Goal: Information Seeking & Learning: Learn about a topic

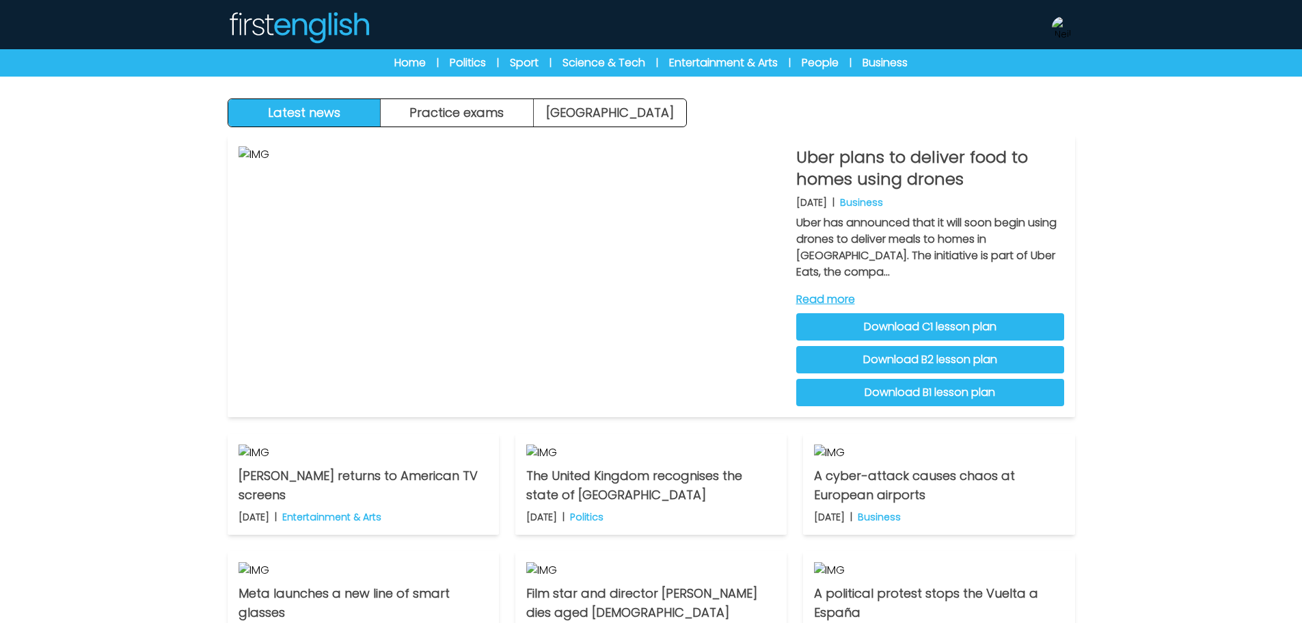
click at [976, 331] on link "Download C1 lesson plan" at bounding box center [930, 326] width 268 height 27
click at [943, 356] on link "Download B2 lesson plan" at bounding box center [930, 359] width 268 height 27
click at [843, 387] on link "Download B1 lesson plan" at bounding box center [930, 392] width 268 height 27
click at [841, 296] on link "Read more" at bounding box center [930, 299] width 268 height 16
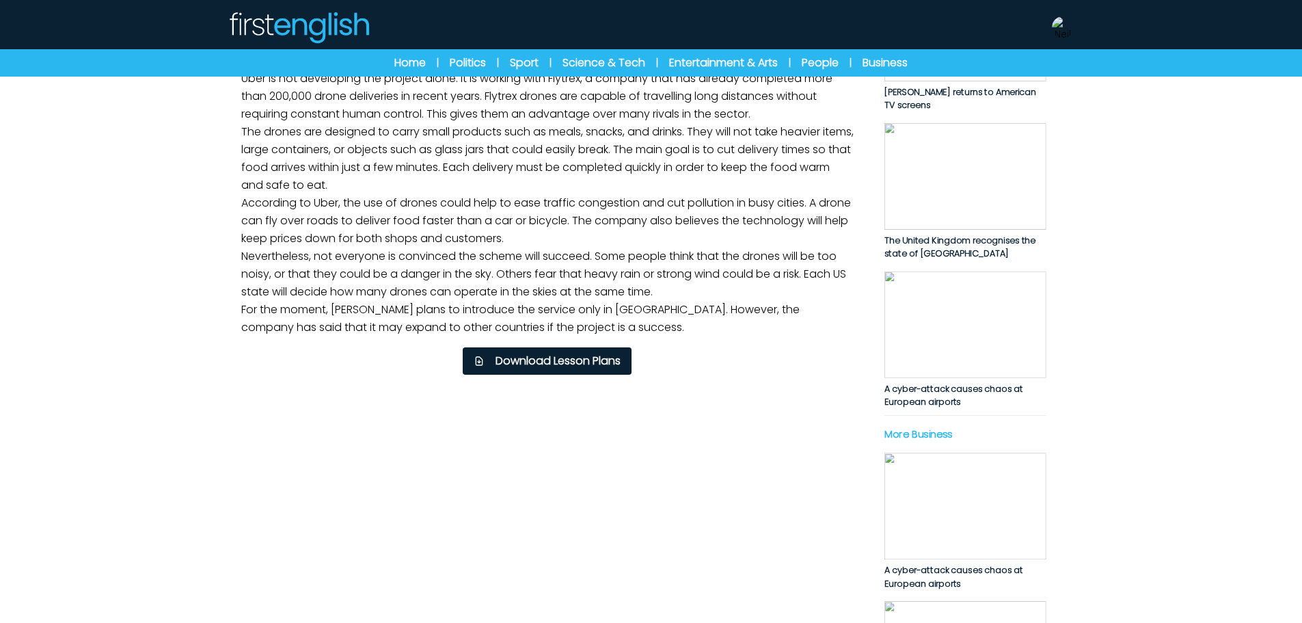
scroll to position [342, 0]
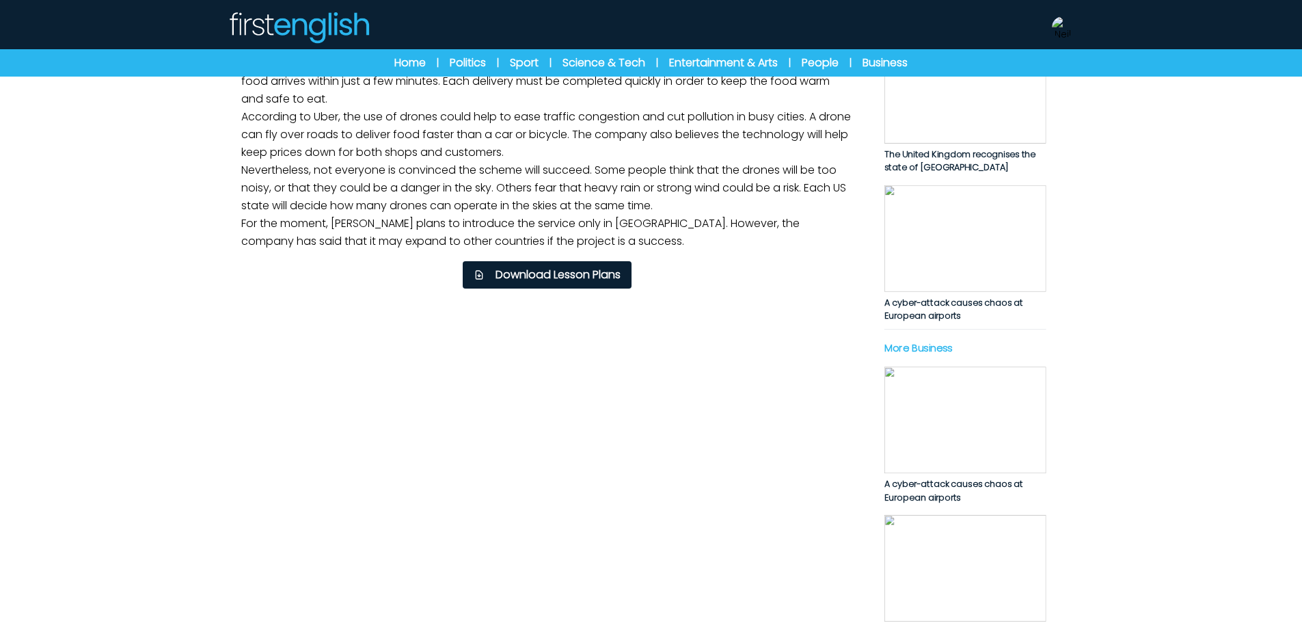
click at [668, 293] on div "B1 B2 C1 Uber plans to deliver food to homes using drones Uber plans to deliver…" at bounding box center [547, 323] width 623 height 1161
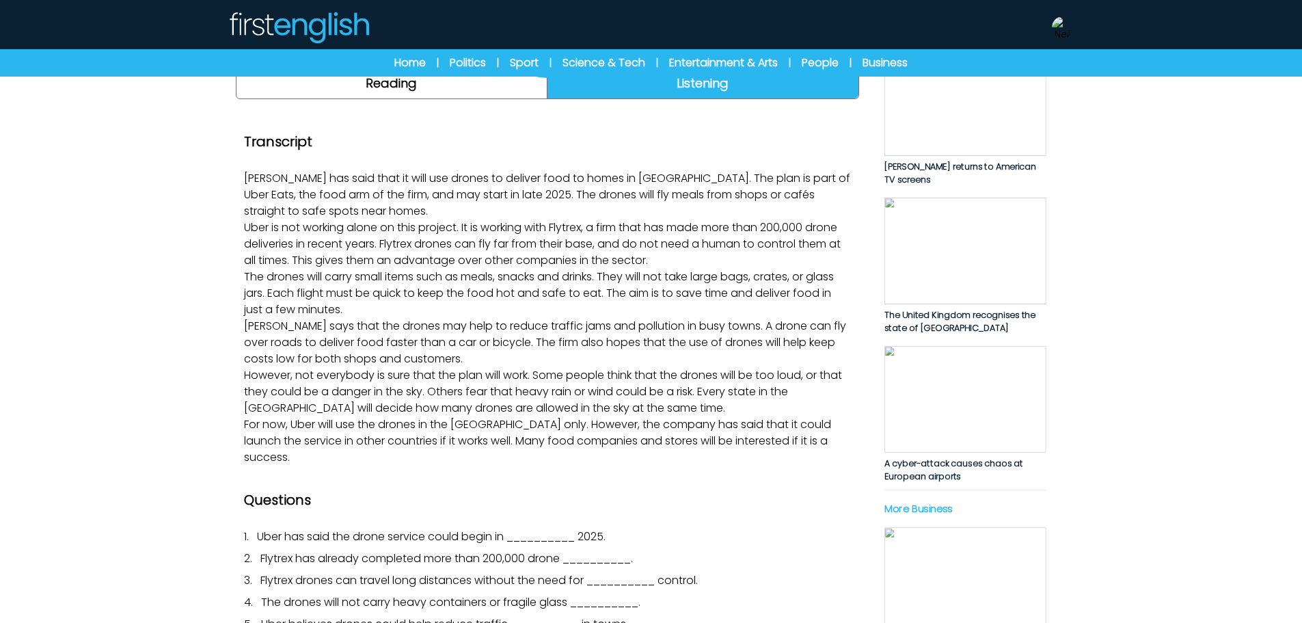
scroll to position [205, 0]
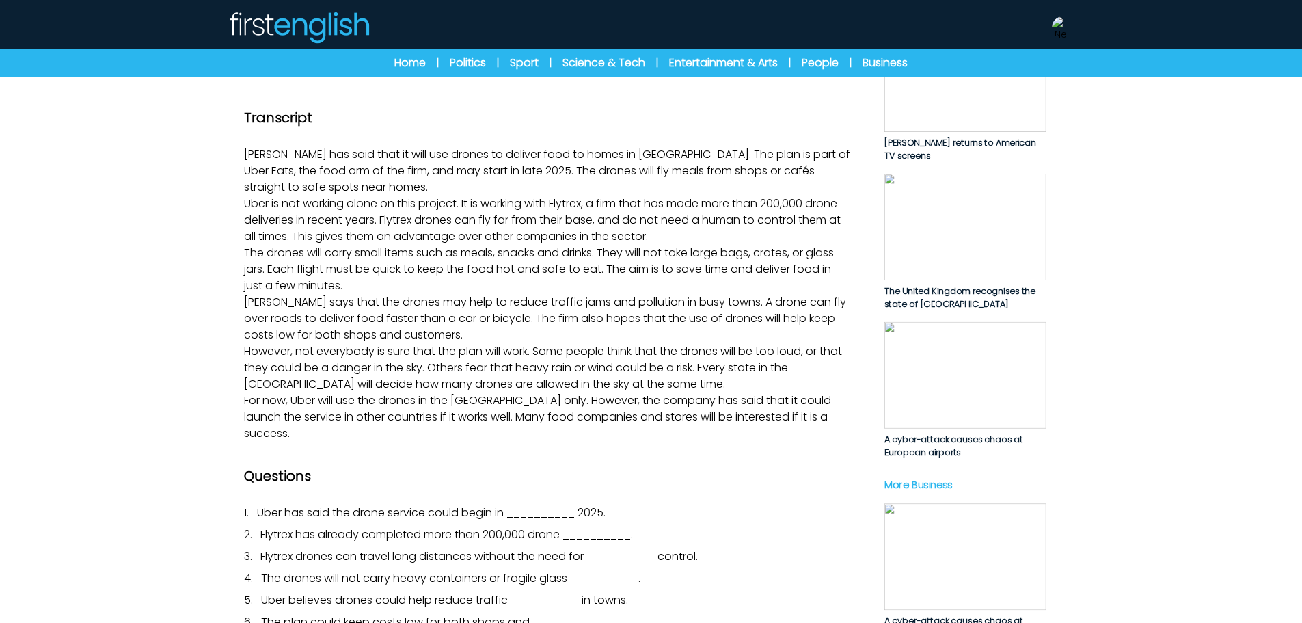
click at [567, 36] on icon "Play/Pause" at bounding box center [548, 3] width 66 height 66
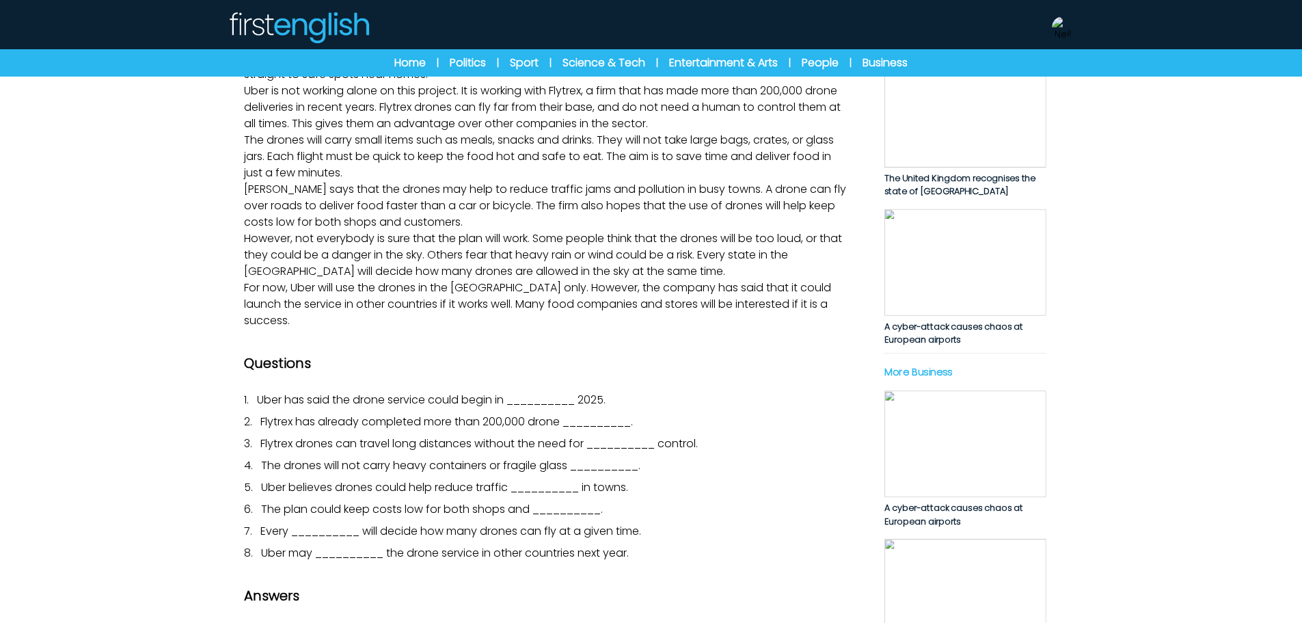
scroll to position [0, 0]
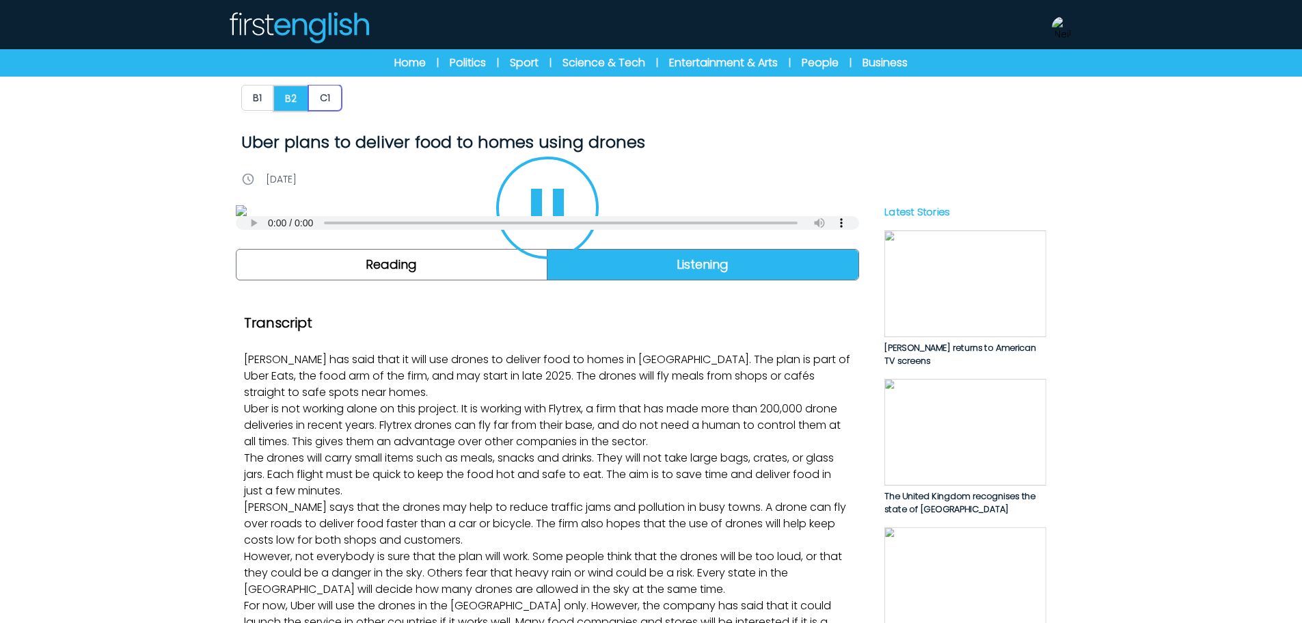
click at [329, 99] on button "C1" at bounding box center [324, 98] width 33 height 26
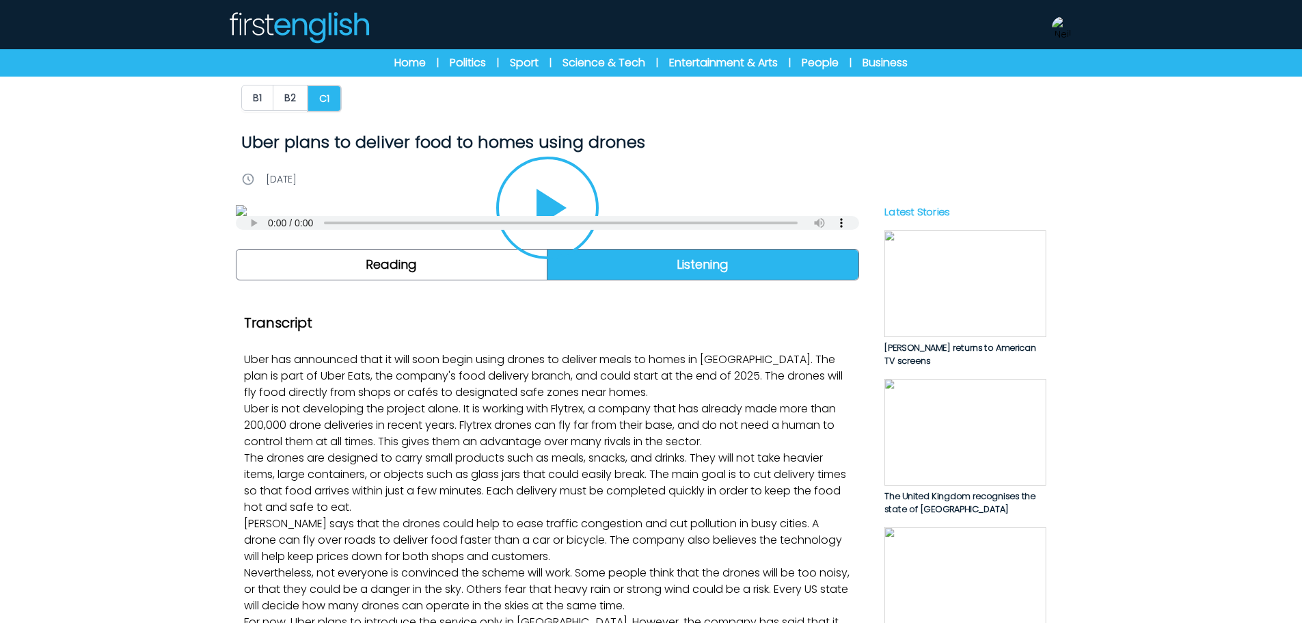
click at [567, 259] on button "Play/Pause" at bounding box center [547, 208] width 103 height 103
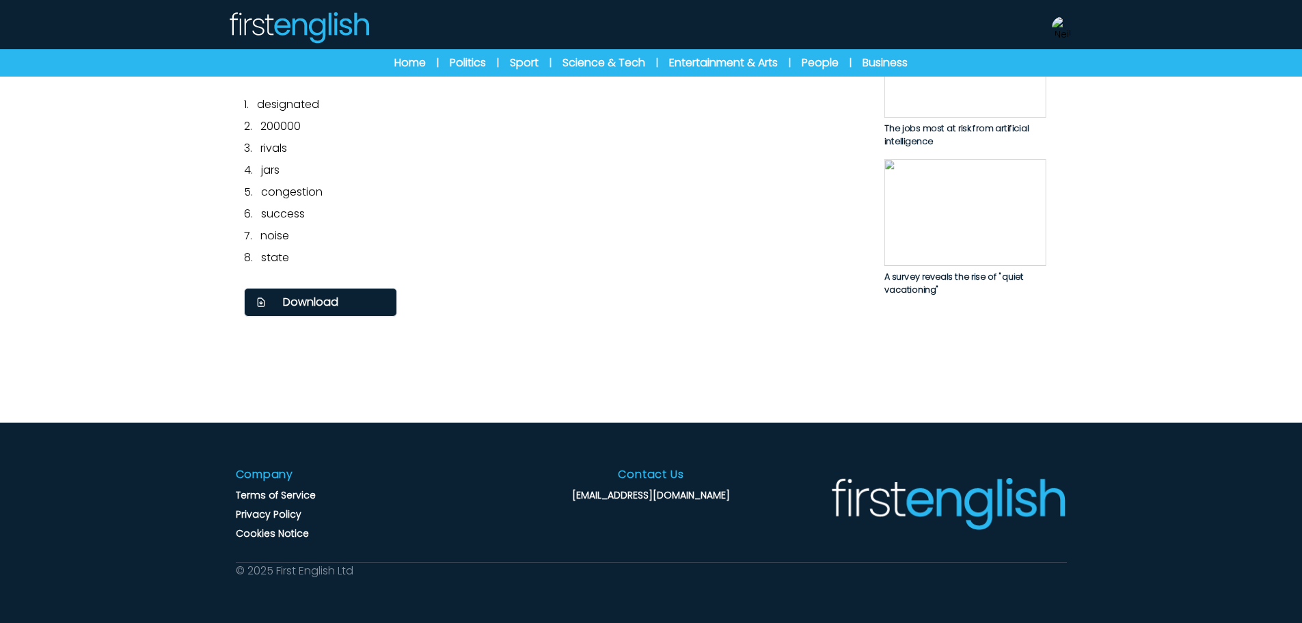
scroll to position [1025, 0]
click at [327, 310] on span "Download" at bounding box center [310, 302] width 55 height 16
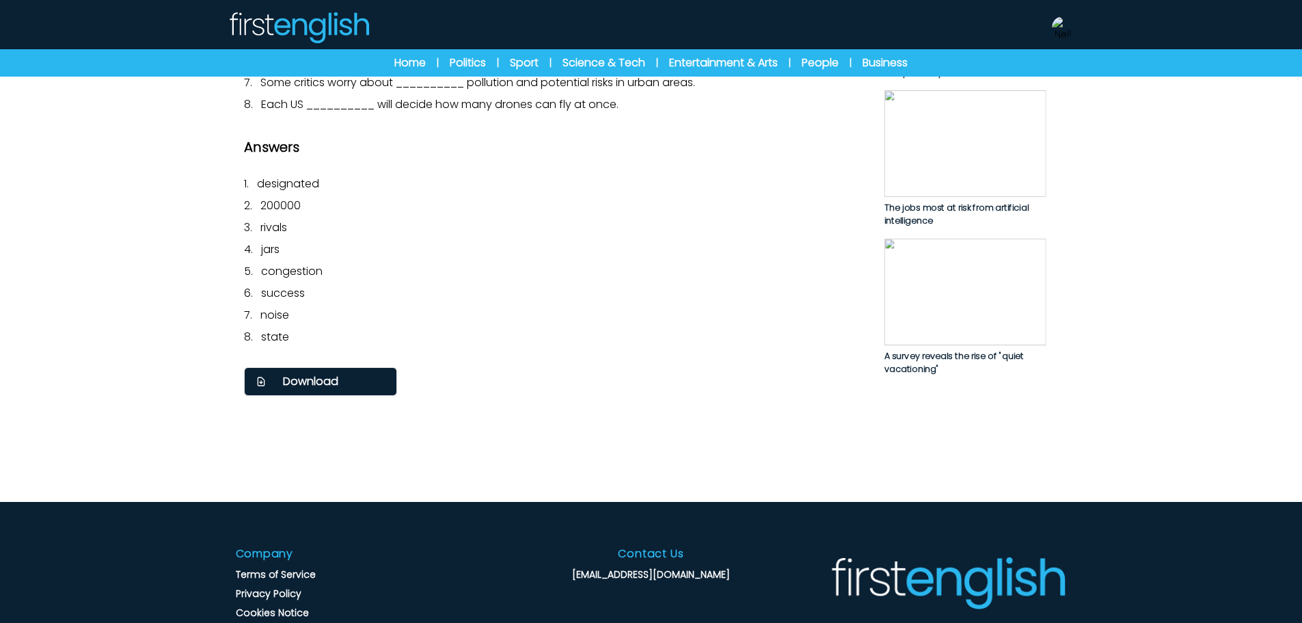
scroll to position [752, 0]
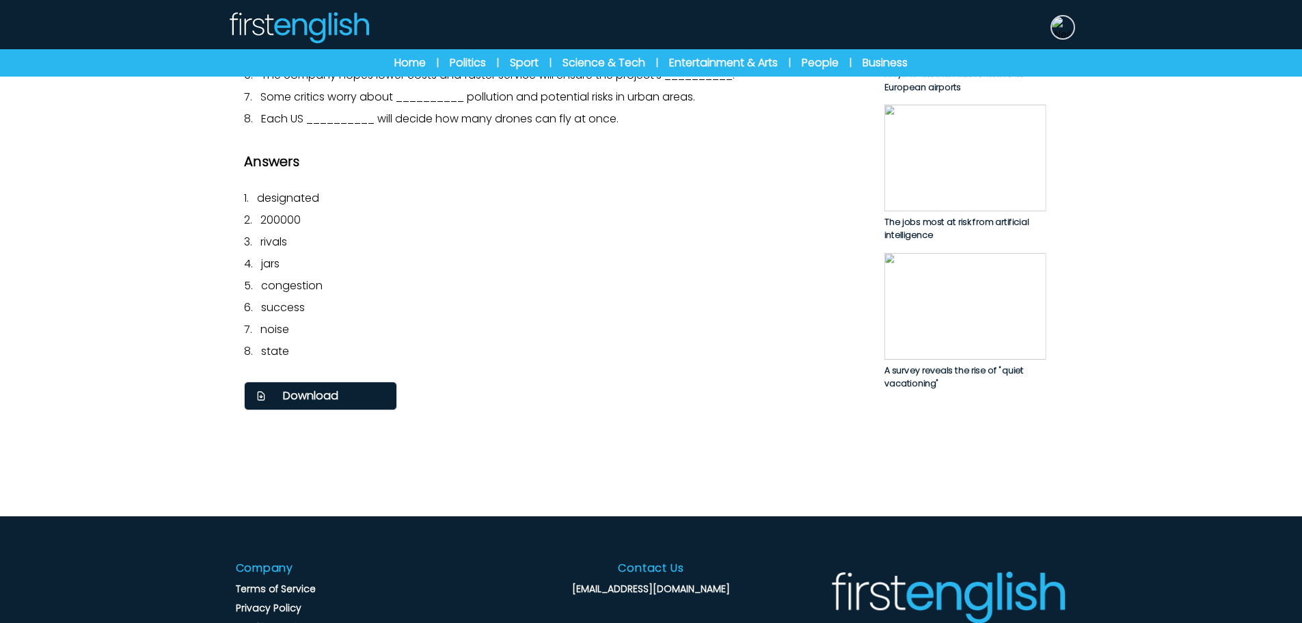
click at [1059, 24] on img at bounding box center [1063, 27] width 22 height 22
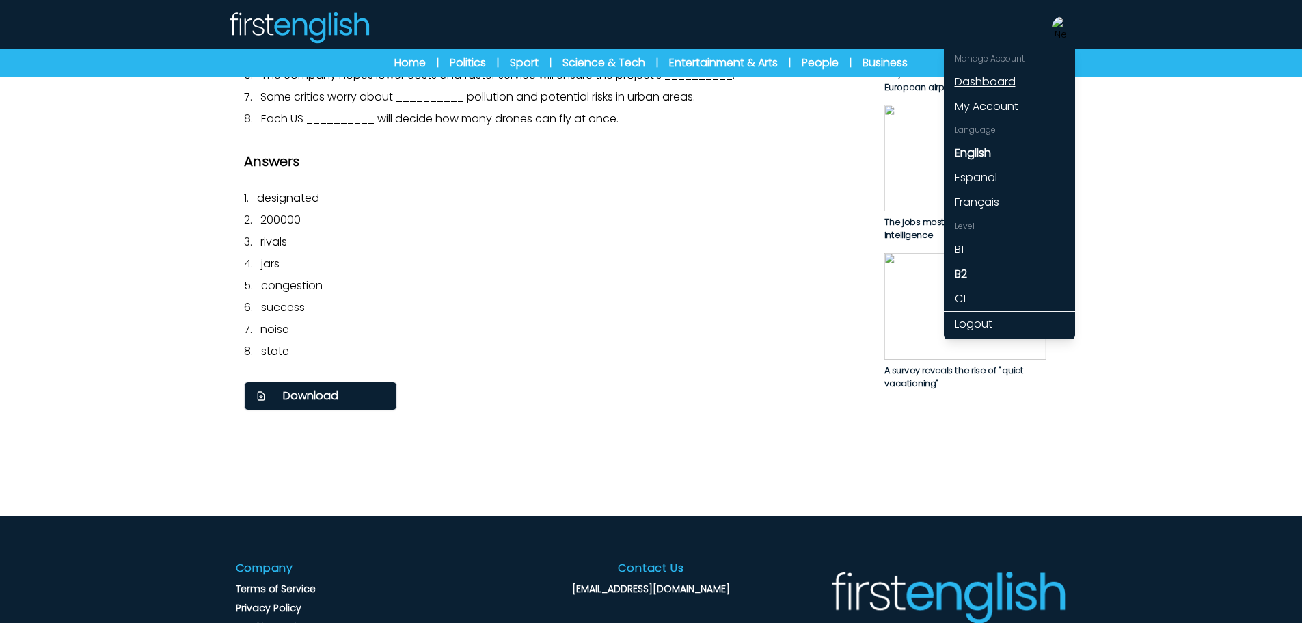
click at [982, 77] on link "Dashboard" at bounding box center [1009, 82] width 131 height 25
